Goal: Task Accomplishment & Management: Complete application form

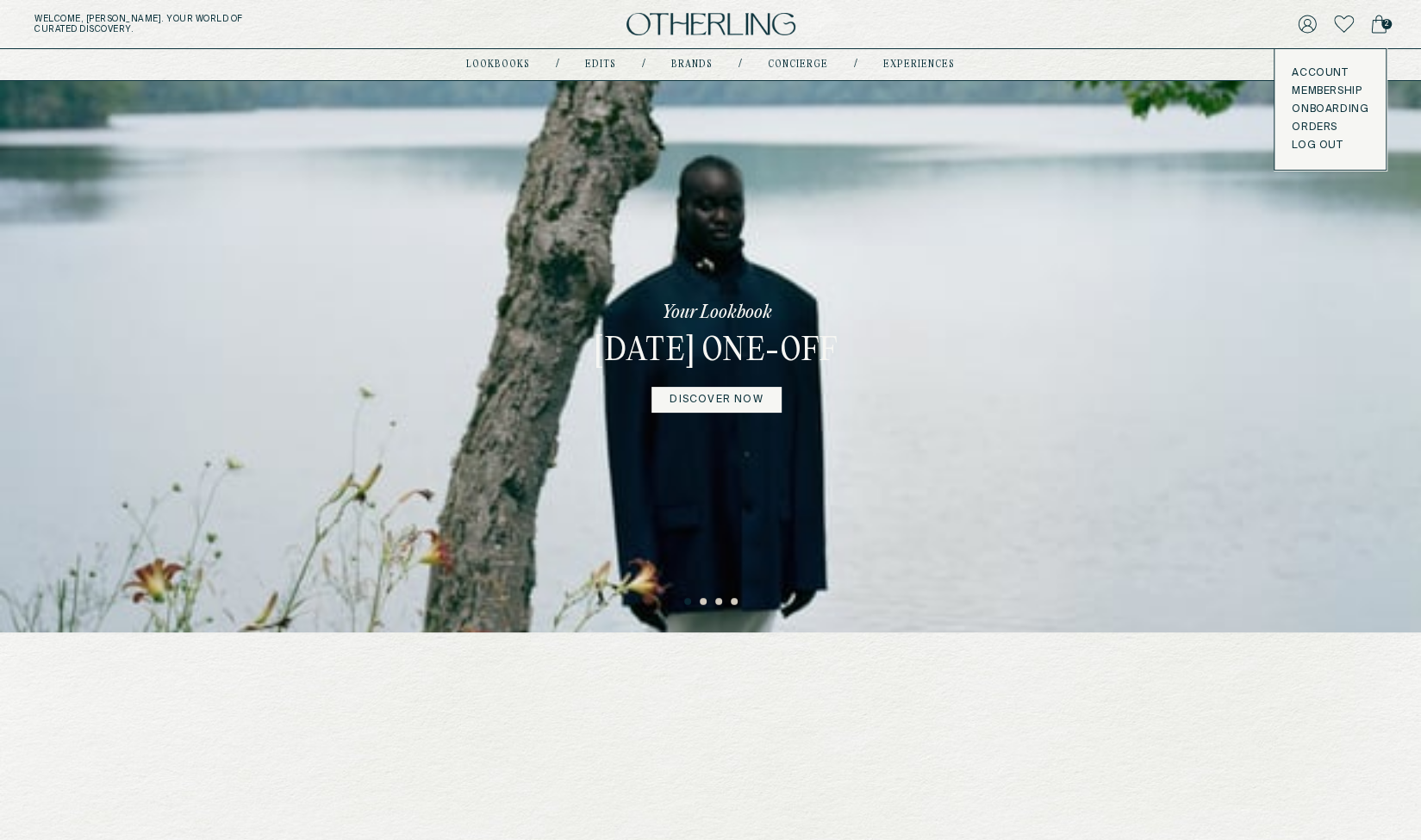
click at [1306, 146] on button "LOG OUT" at bounding box center [1317, 145] width 51 height 14
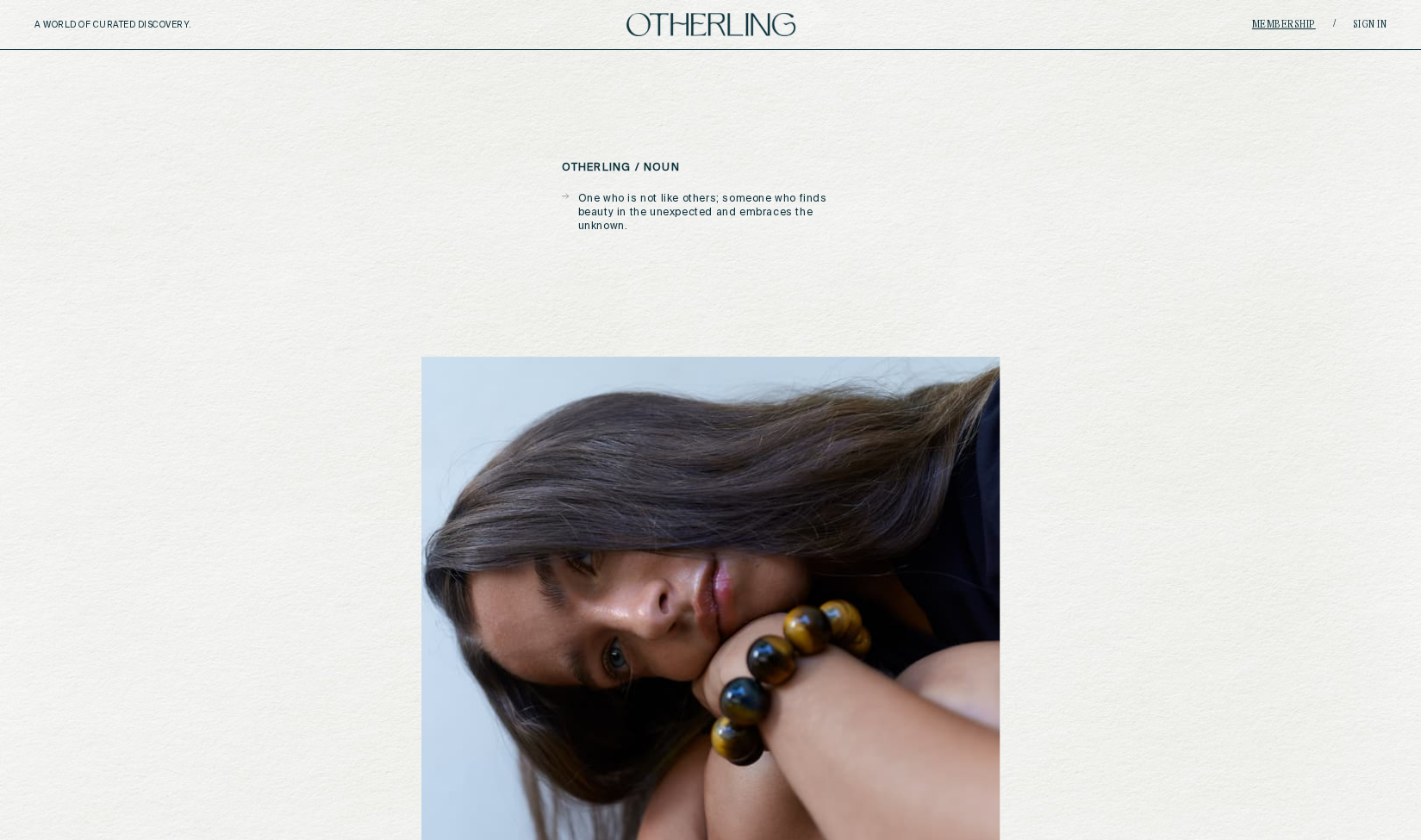
click at [1282, 25] on link "Membership" at bounding box center [1284, 24] width 63 height 10
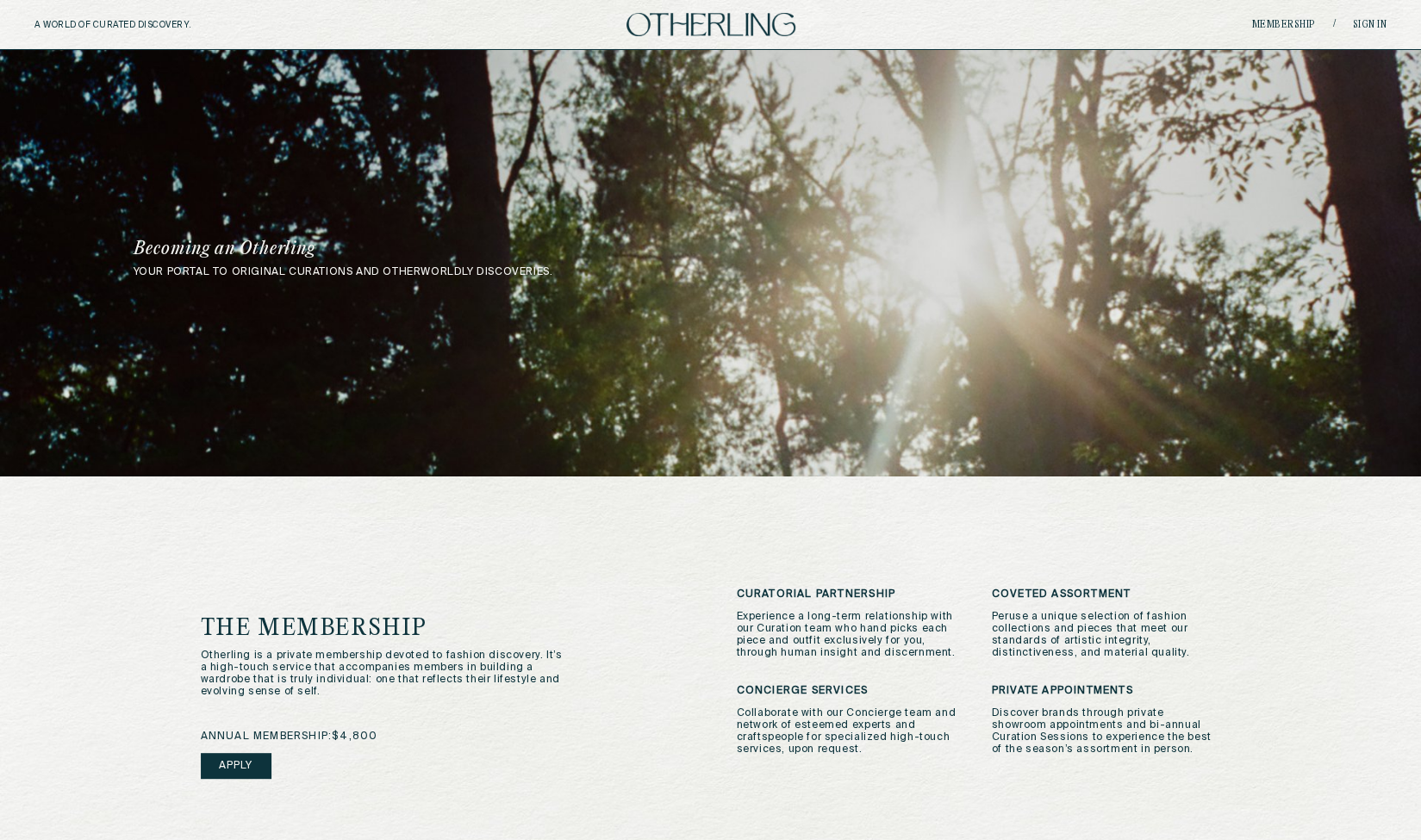
click at [222, 771] on link "Apply" at bounding box center [236, 765] width 71 height 26
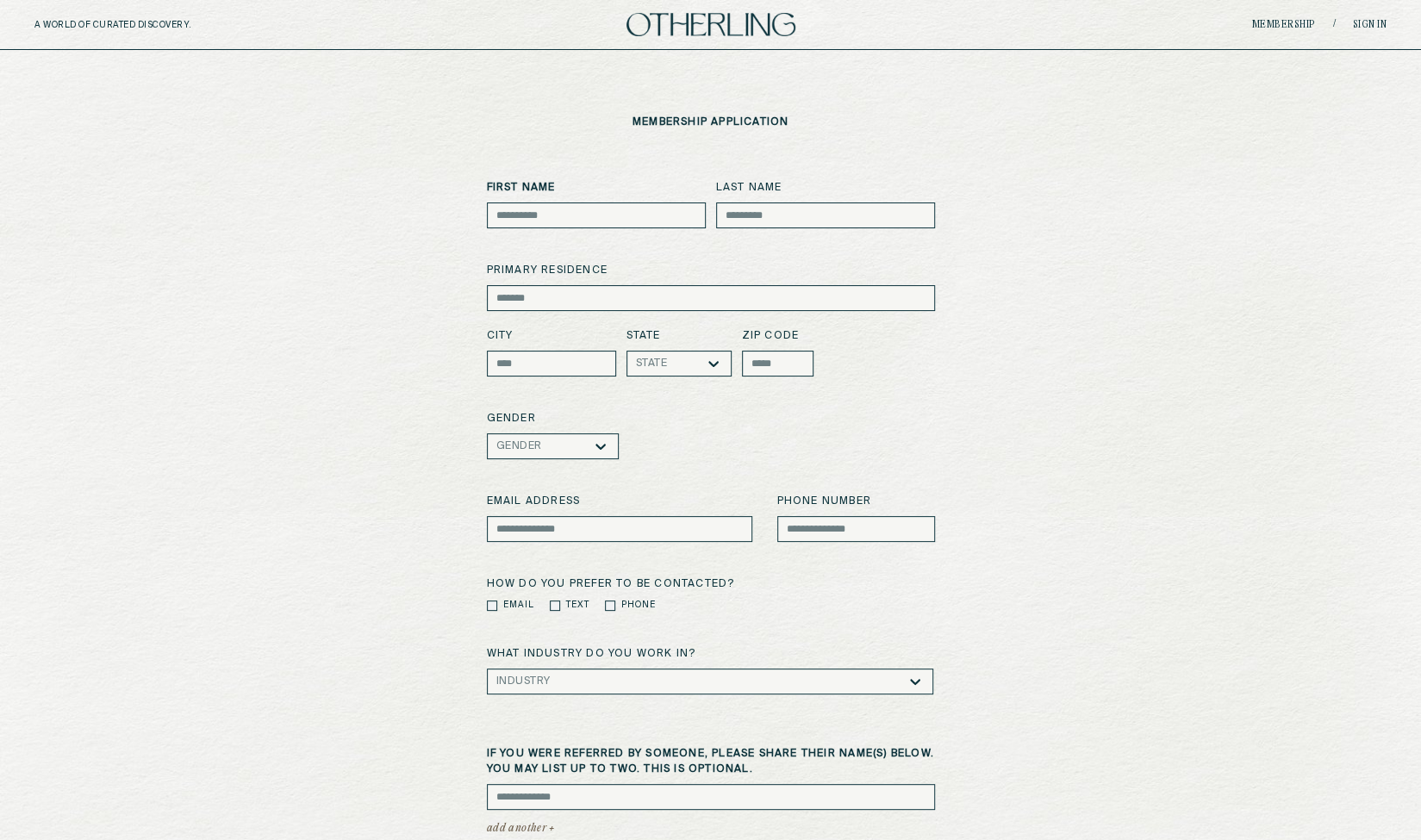
click at [1055, 359] on div "First Name Last Name primary residence City State State zip code Gender Gender …" at bounding box center [710, 636] width 1352 height 914
click at [736, 303] on input at bounding box center [711, 298] width 448 height 26
click at [1051, 400] on div "First Name Last Name primary residence City State State zip code Gender Gender …" at bounding box center [710, 636] width 1352 height 914
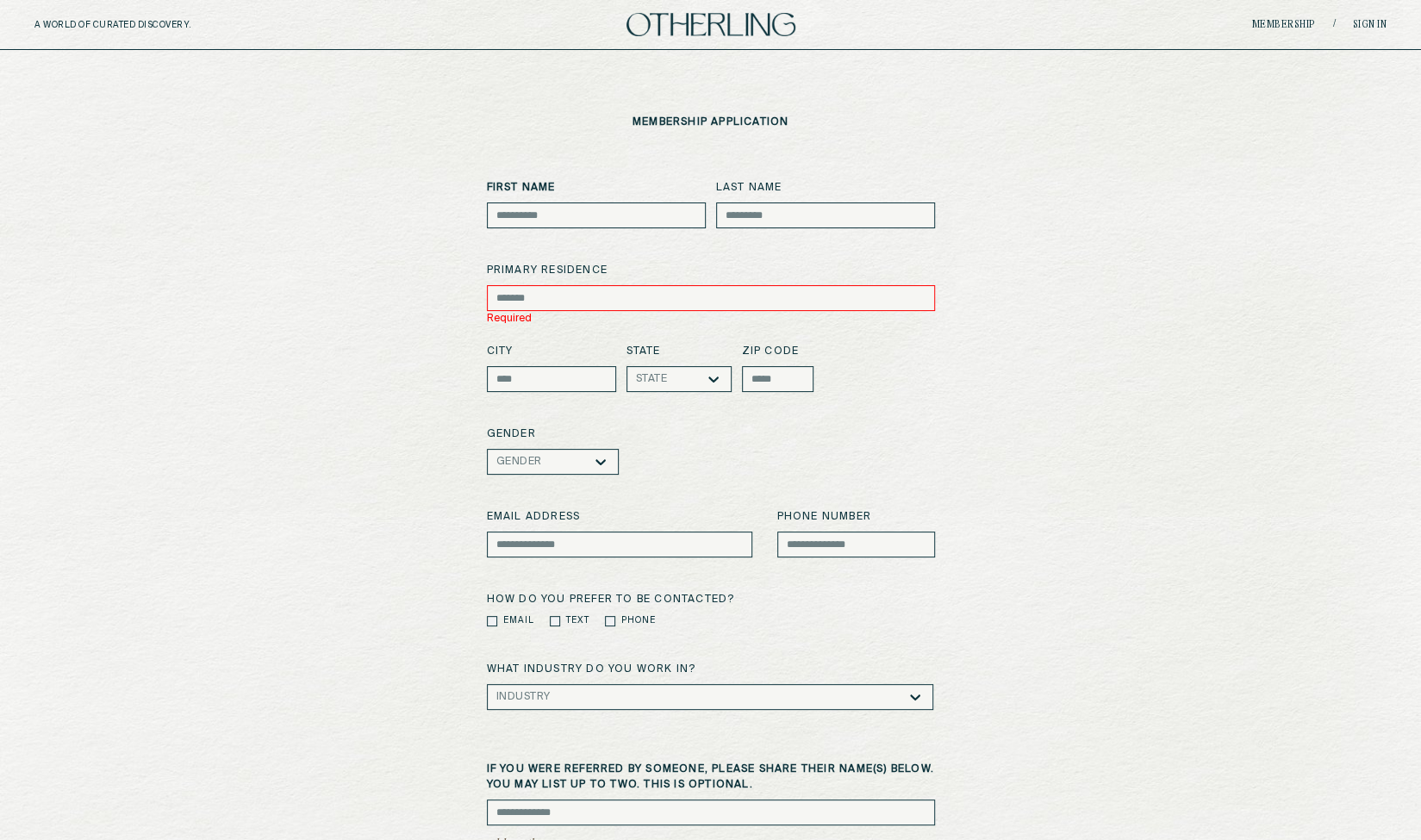
click at [1201, 433] on div "First Name Last Name primary residence Required City State State zip code Gende…" at bounding box center [710, 644] width 1352 height 929
